Goal: Information Seeking & Learning: Learn about a topic

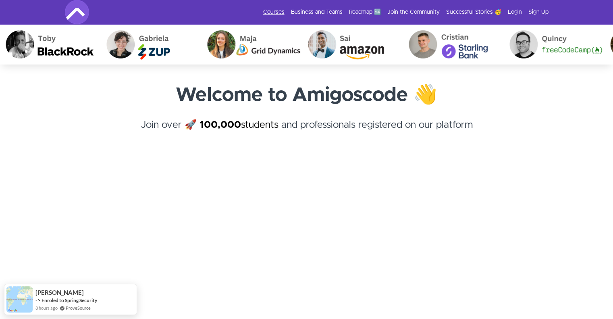
click at [268, 13] on link "Courses" at bounding box center [273, 12] width 21 height 8
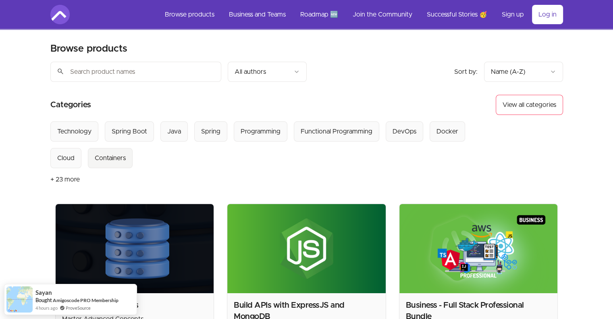
click at [95, 161] on div "Containers" at bounding box center [110, 158] width 31 height 10
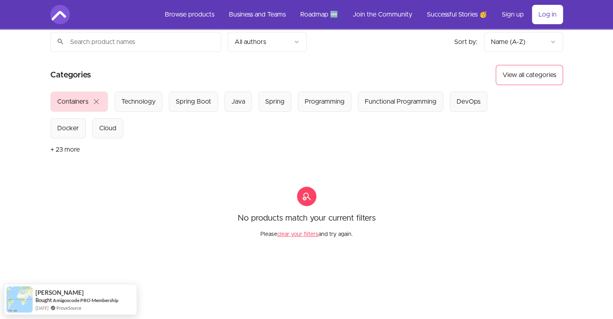
scroll to position [31, 0]
click at [71, 131] on div "Docker" at bounding box center [68, 128] width 22 height 10
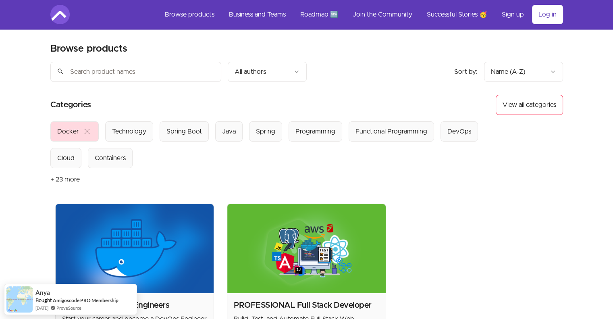
click at [87, 131] on span "close" at bounding box center [87, 132] width 10 height 10
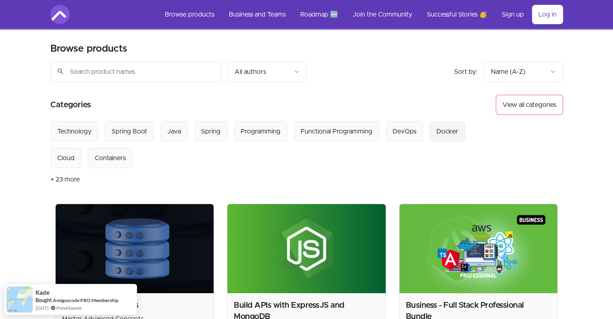
click at [444, 135] on div "Docker" at bounding box center [448, 132] width 22 height 10
